Goal: Task Accomplishment & Management: Manage account settings

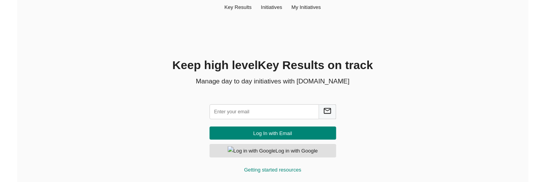
scroll to position [2, 0]
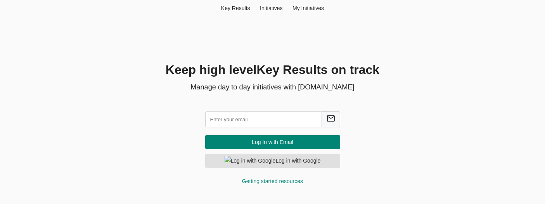
click at [376, 28] on div "Key Result s Initiatives My Initiatives Keep high level Key Result s on track M…" at bounding box center [272, 96] width 537 height 197
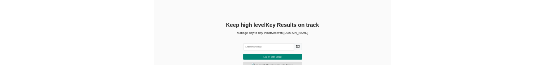
scroll to position [47, 0]
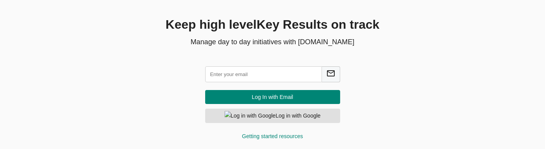
click at [250, 82] on div at bounding box center [272, 74] width 135 height 22
click at [252, 80] on input "text" at bounding box center [263, 74] width 117 height 16
type input "[EMAIL_ADDRESS][DOMAIN_NAME]"
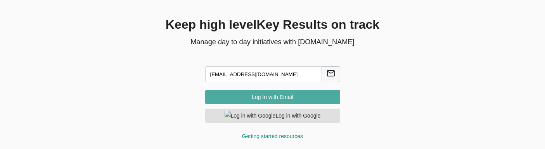
click at [271, 100] on span "Log In with Email" at bounding box center [272, 97] width 123 height 10
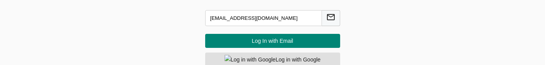
scroll to position [104, 0]
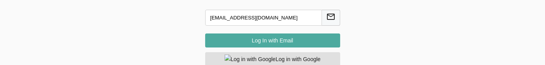
click at [252, 36] on span "Log In with Email" at bounding box center [272, 41] width 123 height 10
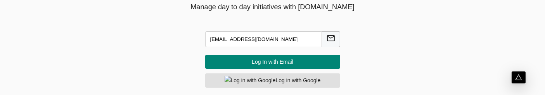
scroll to position [98, 0]
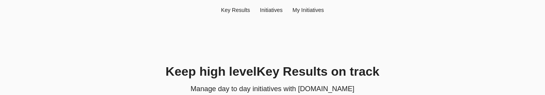
scroll to position [98, 0]
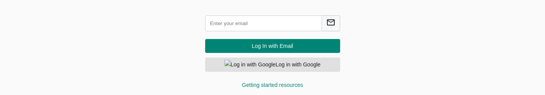
click at [240, 19] on input "text" at bounding box center [263, 24] width 117 height 16
type input "[EMAIL_ADDRESS][DOMAIN_NAME]"
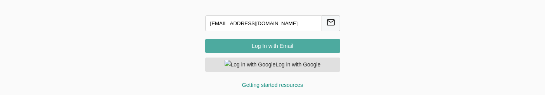
click at [243, 45] on span "Log In with Email" at bounding box center [272, 46] width 123 height 10
